Goal: Entertainment & Leisure: Consume media (video, audio)

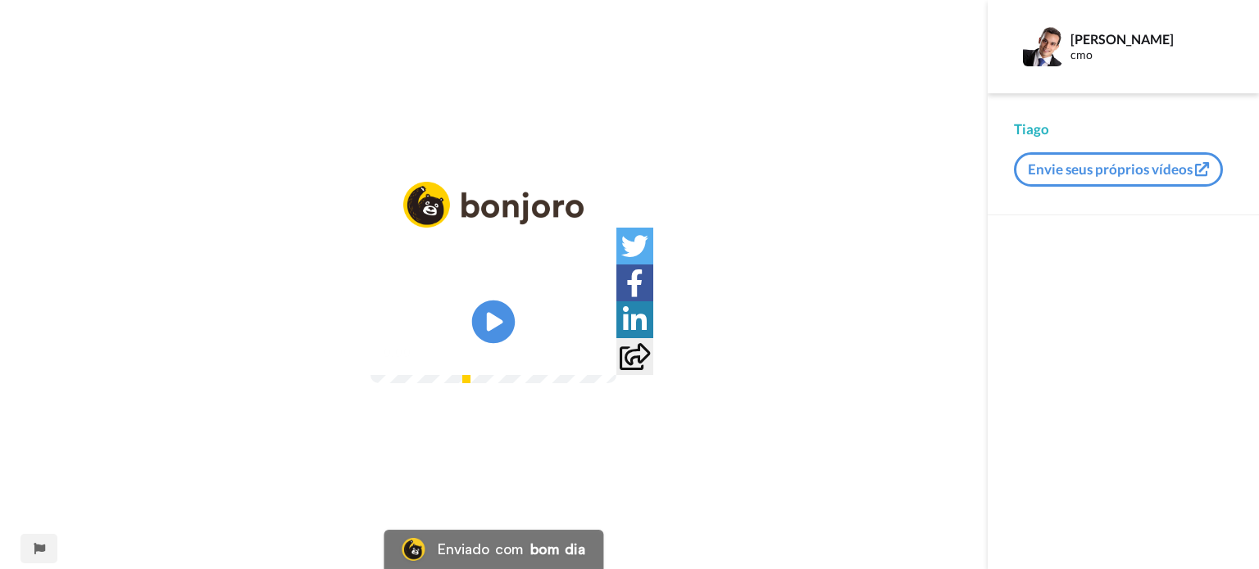
click at [495, 320] on icon "Play/Pause" at bounding box center [493, 322] width 43 height 78
click at [602, 361] on img at bounding box center [593, 352] width 17 height 17
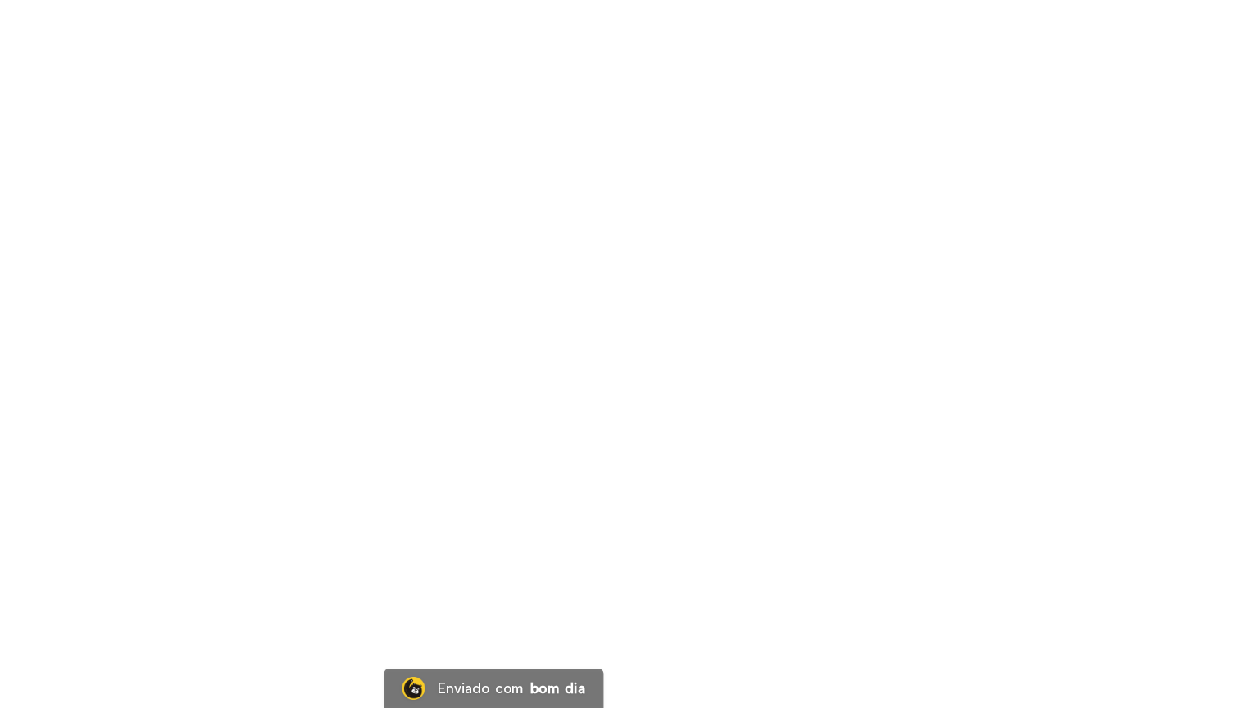
click at [50, 569] on video at bounding box center [629, 354] width 1259 height 708
click at [431, 334] on video at bounding box center [629, 354] width 1259 height 708
click at [444, 307] on video at bounding box center [629, 354] width 1259 height 708
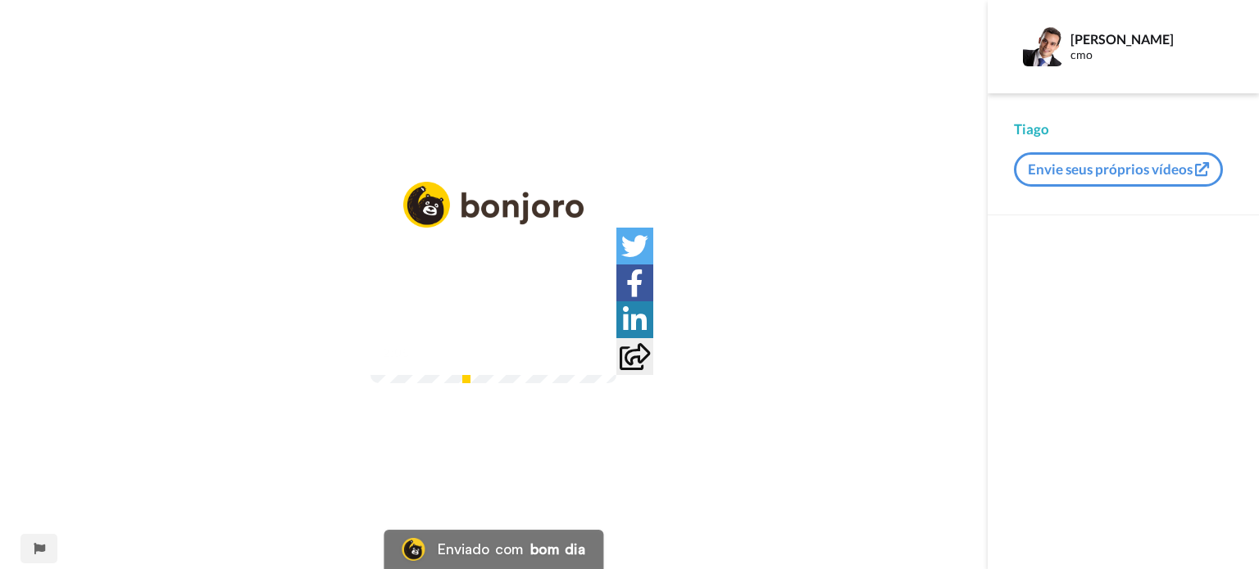
click at [606, 365] on div at bounding box center [594, 353] width 24 height 24
click at [616, 375] on video at bounding box center [493, 322] width 246 height 123
drag, startPoint x: 722, startPoint y: 398, endPoint x: 768, endPoint y: 472, distance: 86.9
click at [616, 383] on video at bounding box center [493, 322] width 246 height 123
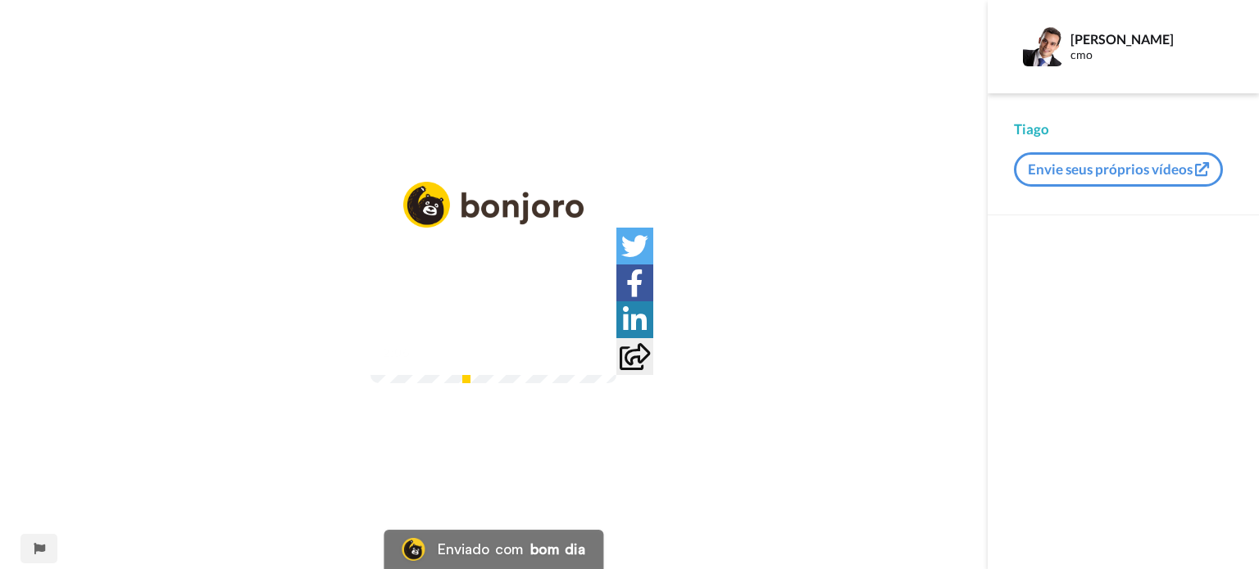
click at [602, 361] on img at bounding box center [593, 352] width 17 height 17
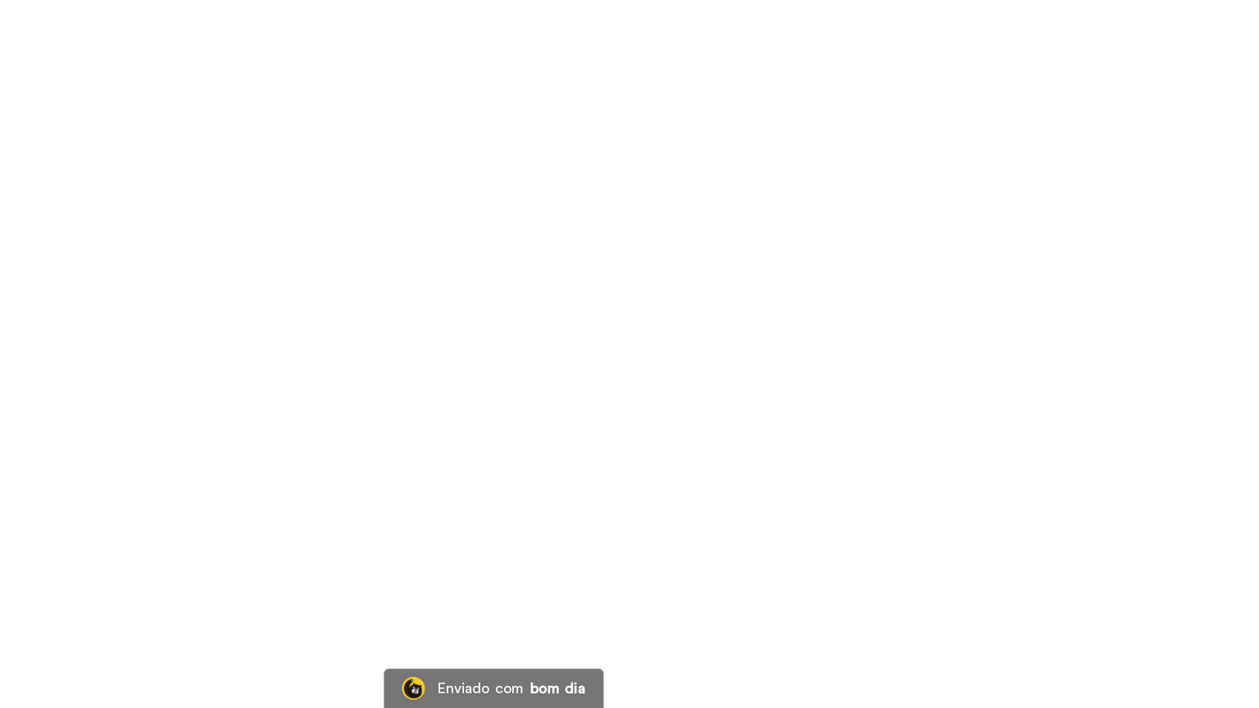
click at [754, 569] on video at bounding box center [629, 354] width 1259 height 708
click at [787, 569] on video at bounding box center [629, 354] width 1259 height 708
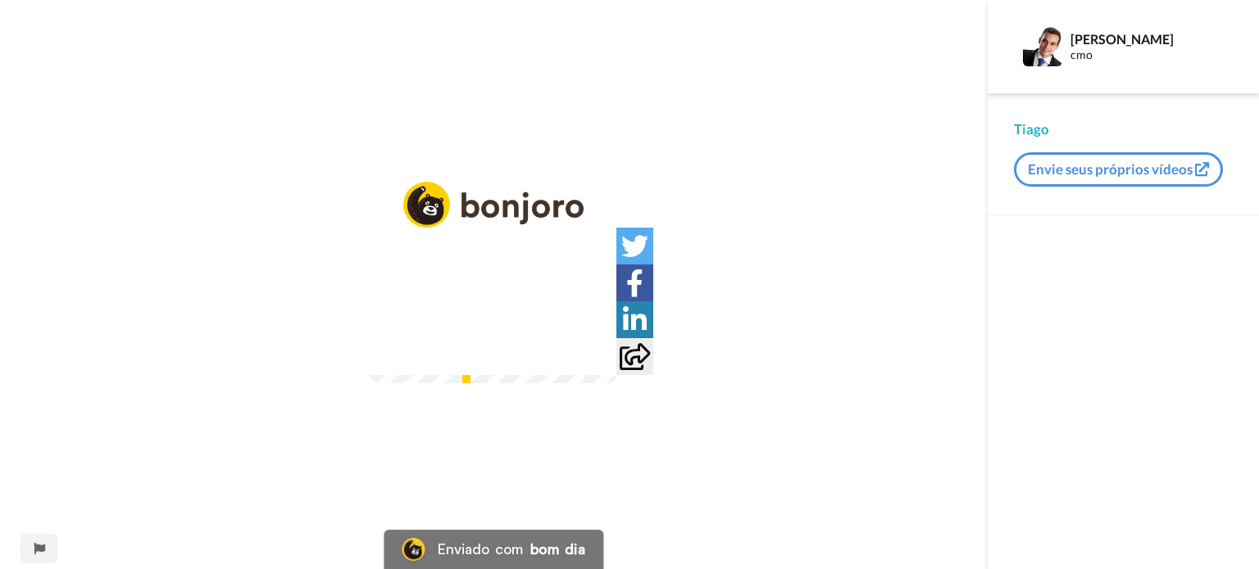
click at [600, 341] on video at bounding box center [493, 322] width 246 height 123
